Goal: Task Accomplishment & Management: Use online tool/utility

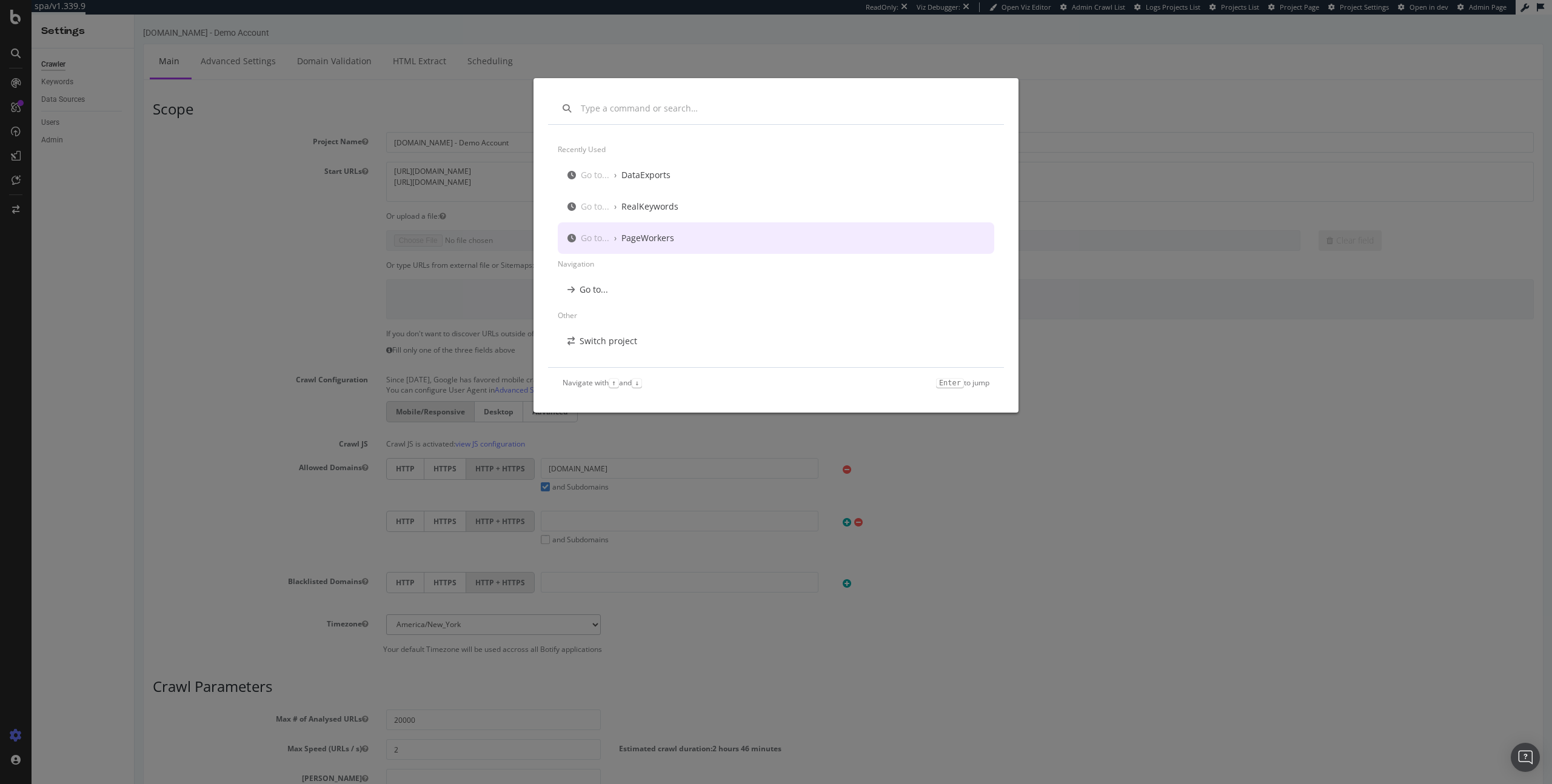
click at [732, 235] on div "Go to... › PageWorkers" at bounding box center [776, 238] width 436 height 31
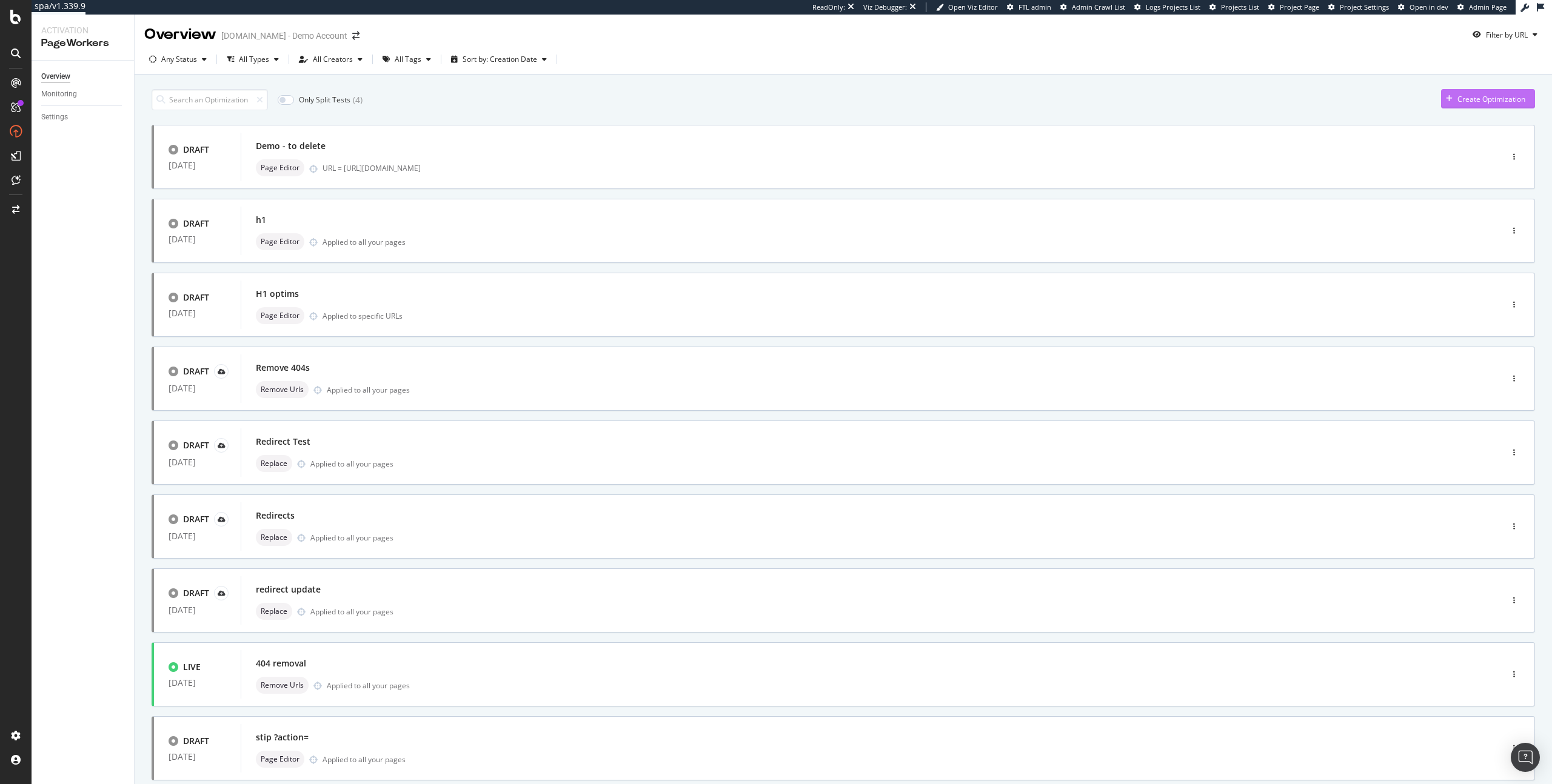
click at [1489, 89] on button "Create Optimization" at bounding box center [1487, 98] width 94 height 19
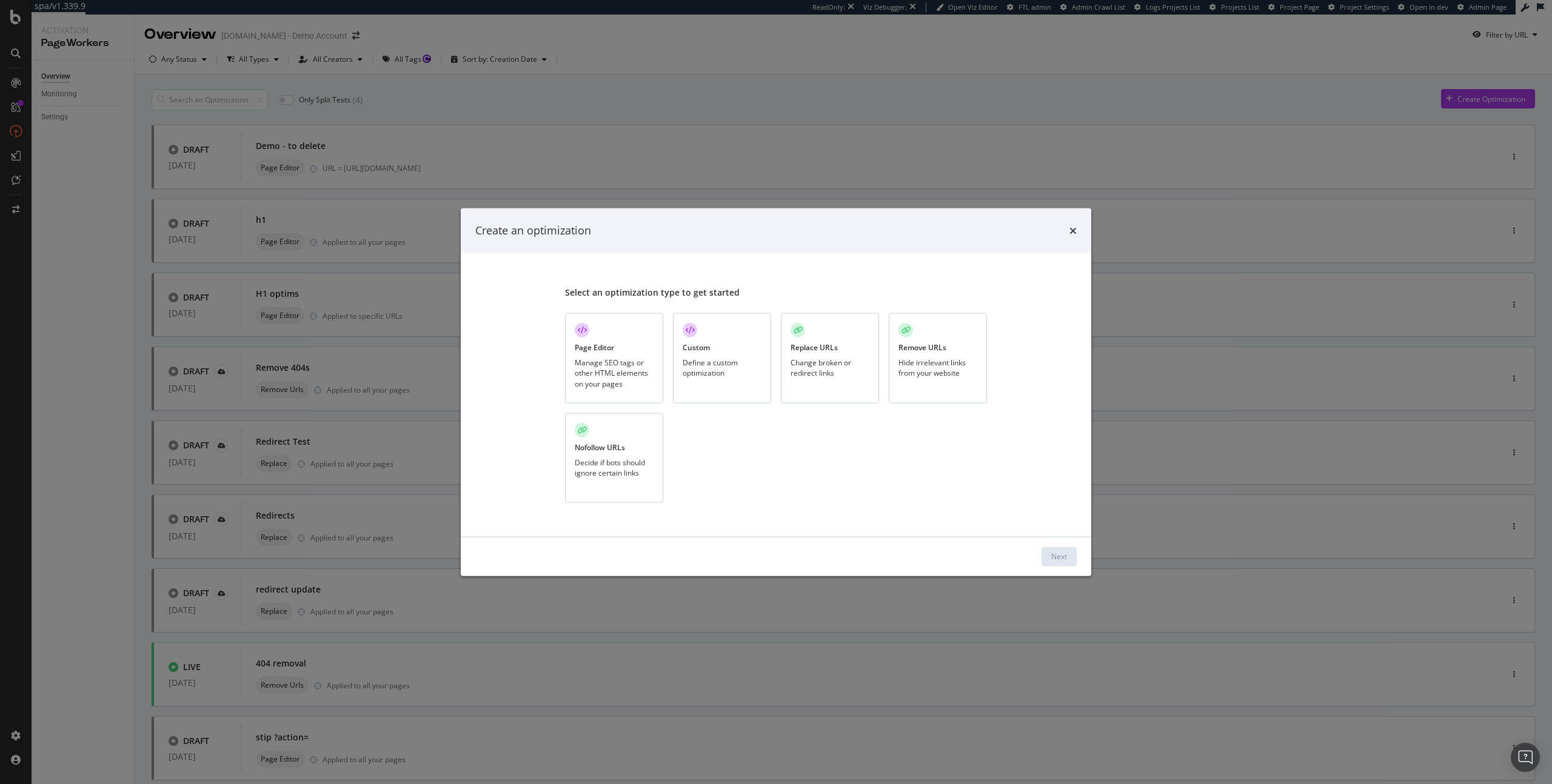
click at [617, 372] on div "Manage SEO tags or other HTML elements on your pages" at bounding box center [614, 373] width 79 height 31
click at [1059, 560] on div "Next" at bounding box center [1059, 556] width 16 height 10
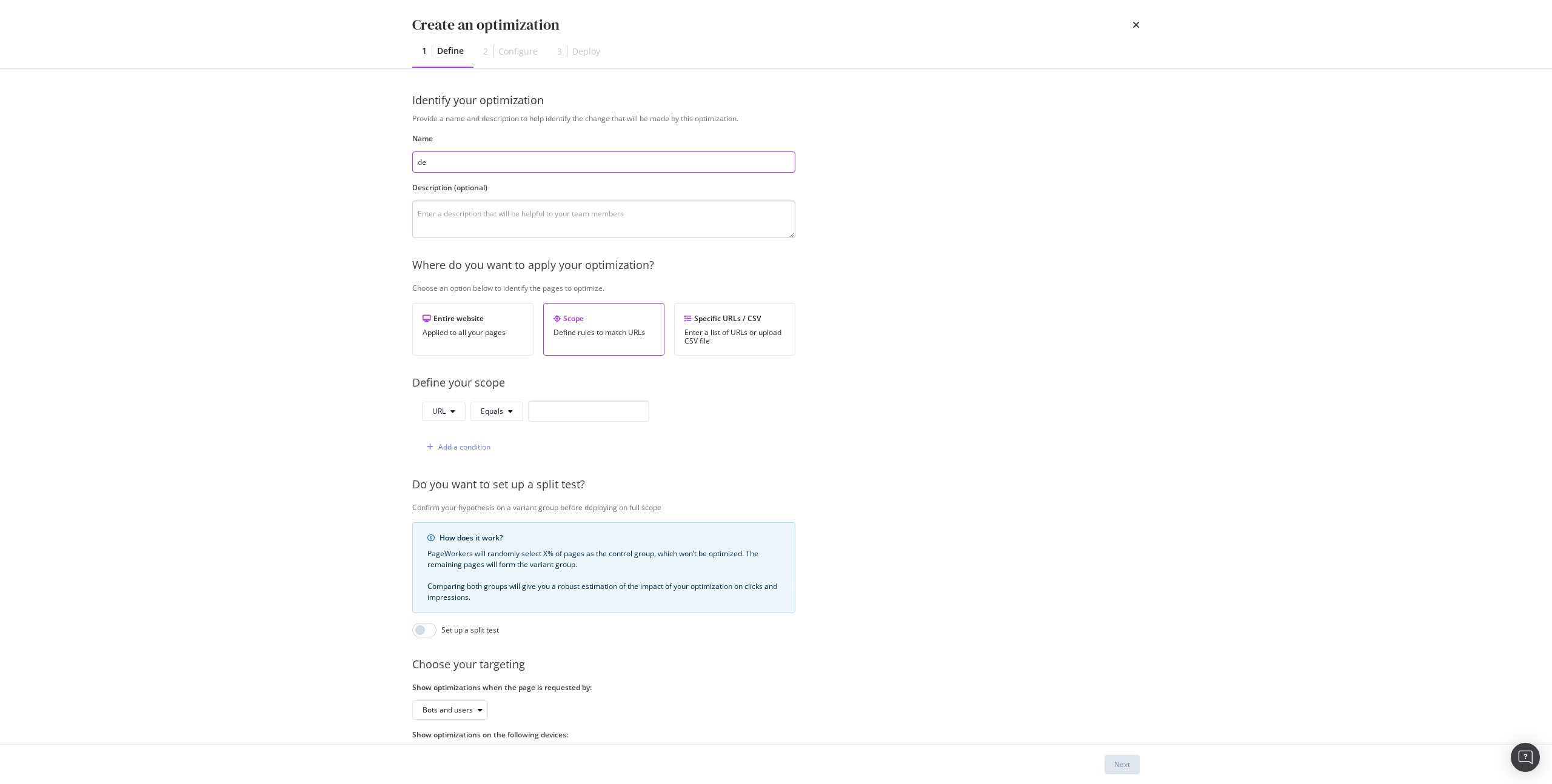
type input "de"
click at [588, 226] on textarea "modal" at bounding box center [603, 219] width 383 height 38
type textarea "de"
click at [598, 409] on input "d" at bounding box center [589, 411] width 122 height 21
type input "de"
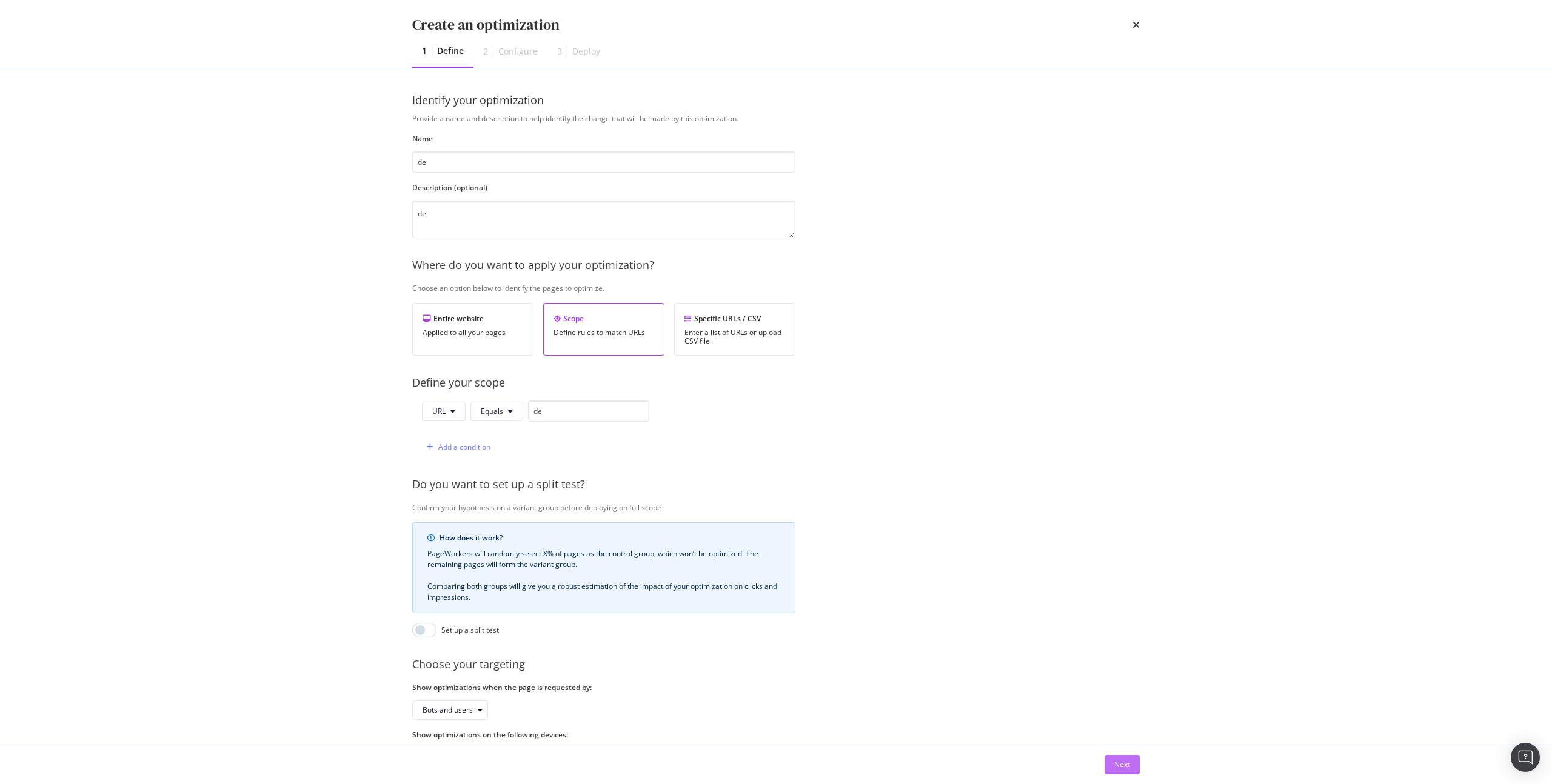
click at [1135, 765] on button "Next" at bounding box center [1122, 765] width 35 height 19
